Goal: Task Accomplishment & Management: Use online tool/utility

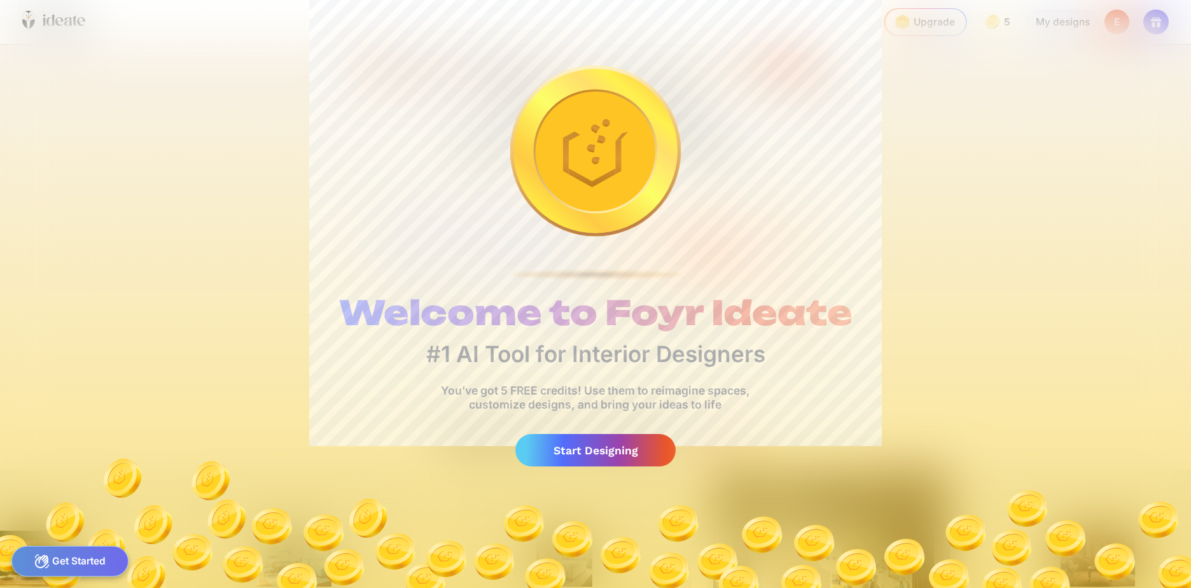
click at [619, 467] on img at bounding box center [595, 516] width 1191 height 143
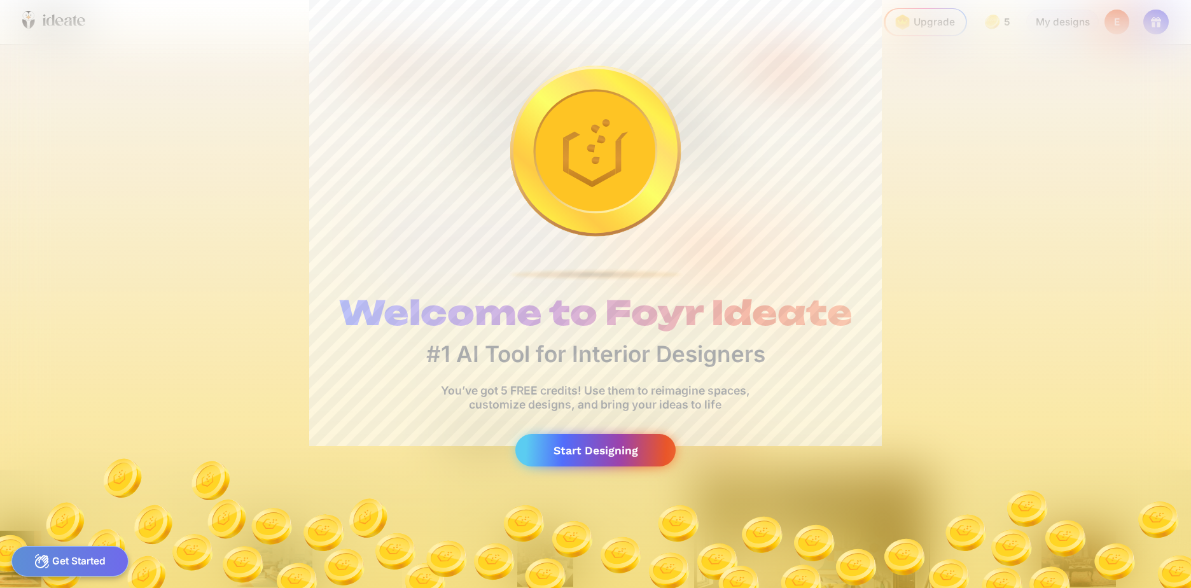
click at [591, 448] on div "Start Designing" at bounding box center [595, 450] width 160 height 32
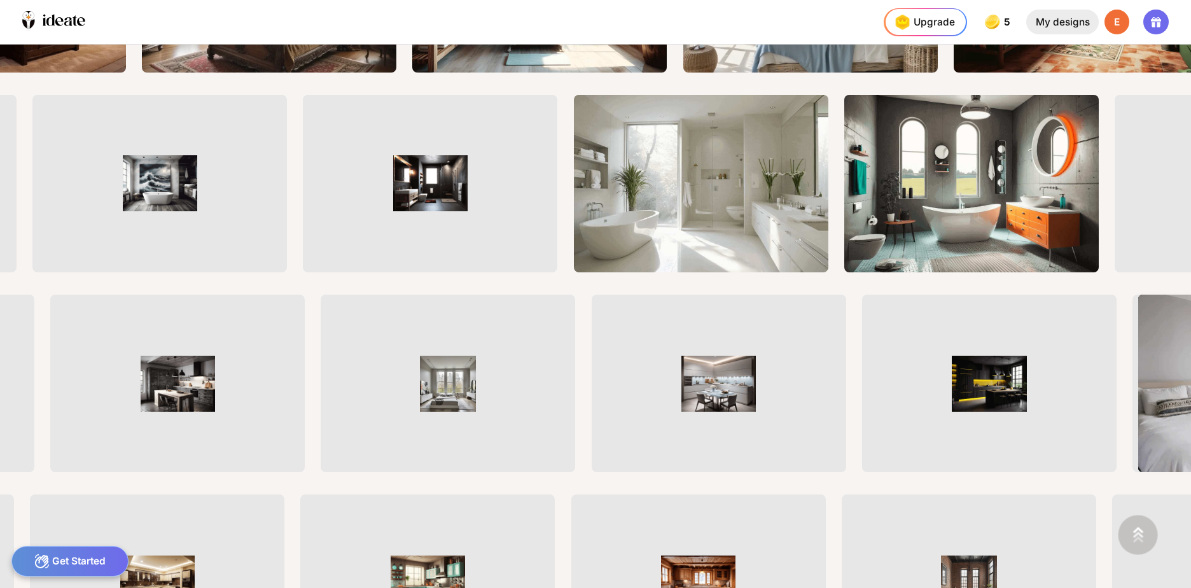
click at [1063, 18] on div "My designs" at bounding box center [1062, 22] width 72 height 25
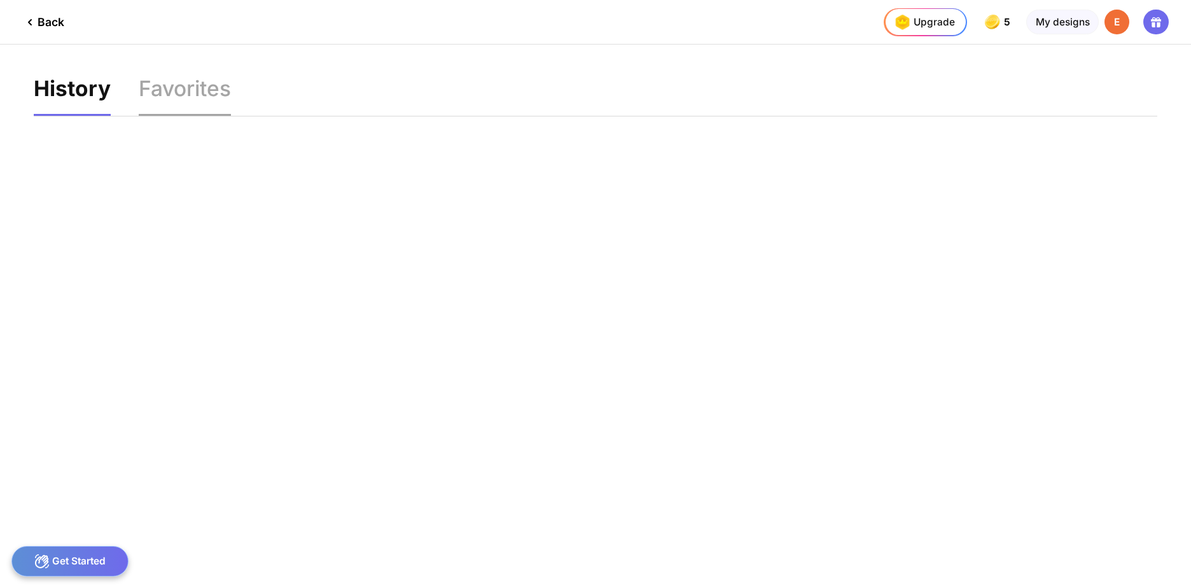
click at [185, 90] on div "Favorites" at bounding box center [185, 96] width 92 height 37
click at [81, 89] on div "History" at bounding box center [70, 96] width 73 height 37
click at [67, 559] on div "Get Started" at bounding box center [70, 561] width 118 height 31
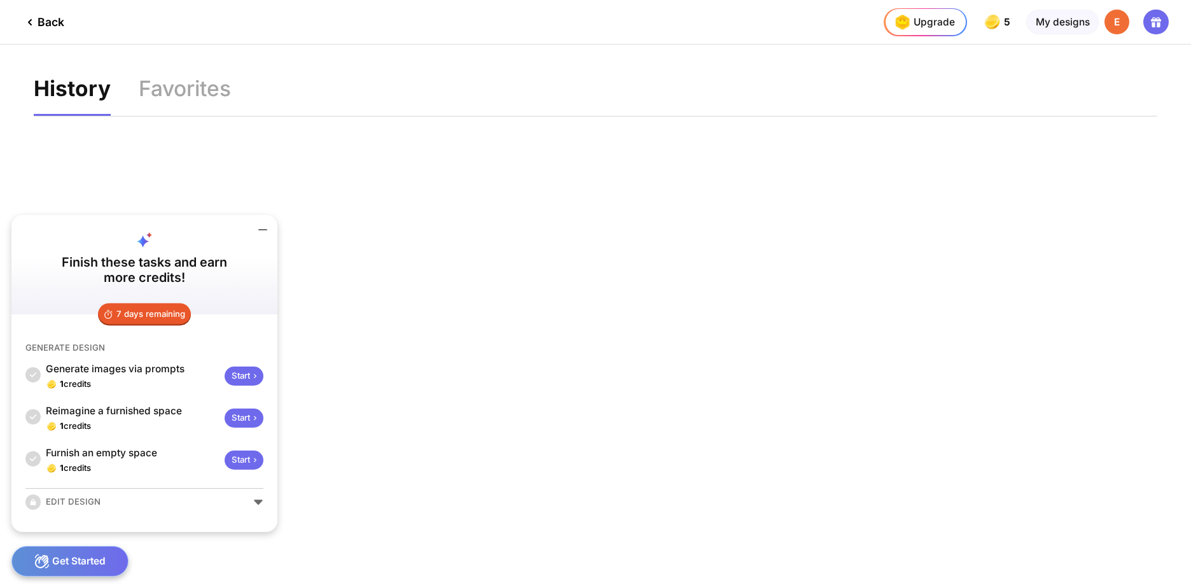
click at [67, 559] on div "Get Started" at bounding box center [70, 561] width 118 height 31
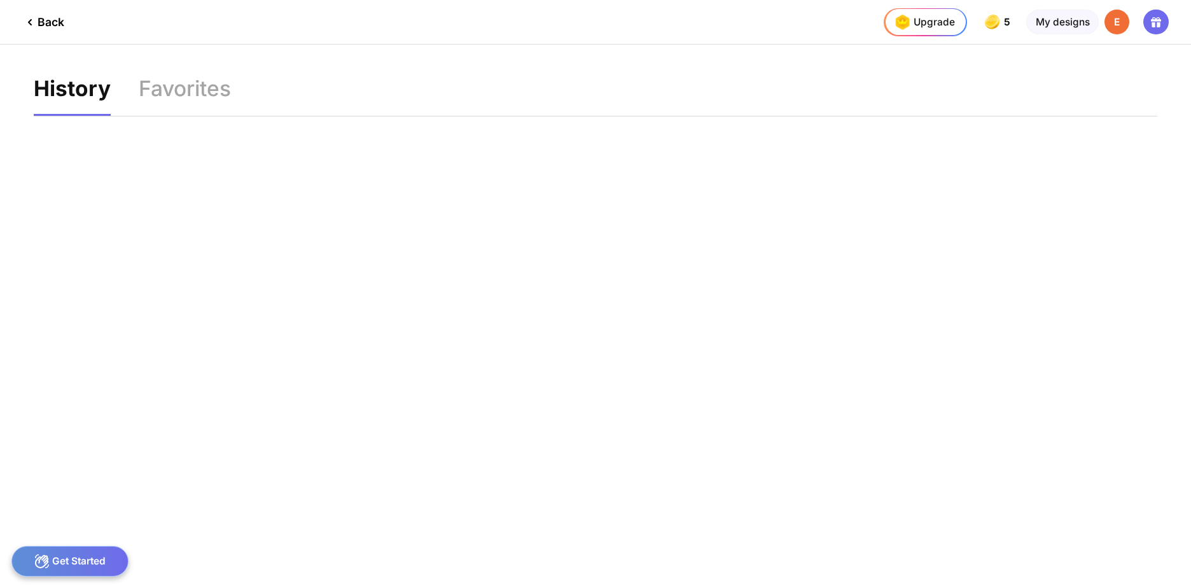
click at [67, 559] on div "Get Started" at bounding box center [70, 561] width 118 height 31
